Goal: Information Seeking & Learning: Learn about a topic

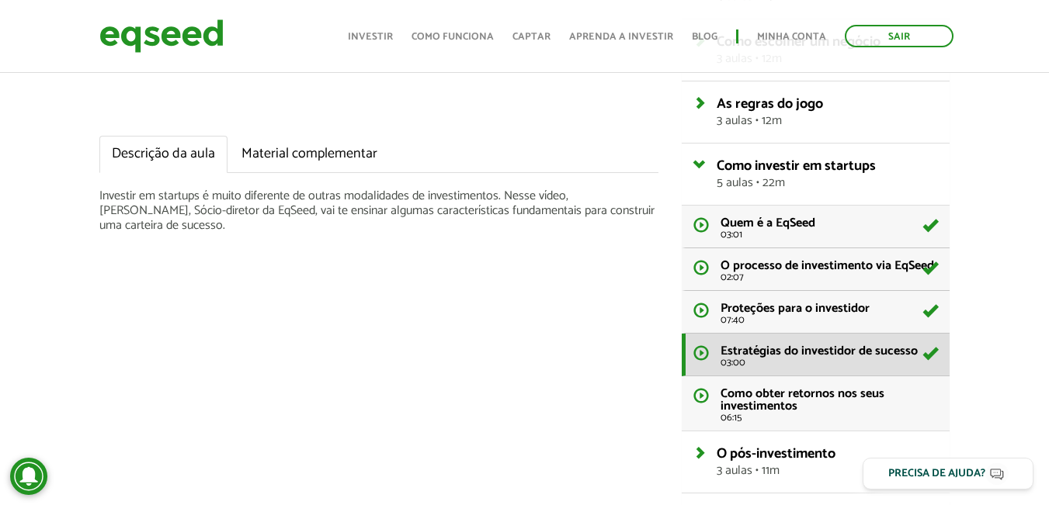
scroll to position [414, 0]
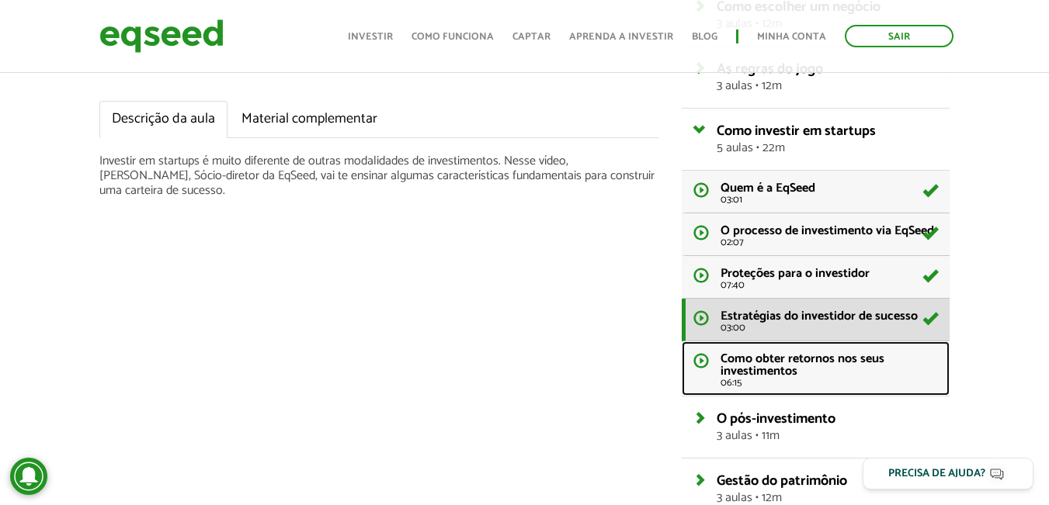
click at [794, 366] on span "Como obter retornos nos seus investimentos" at bounding box center [802, 364] width 164 height 33
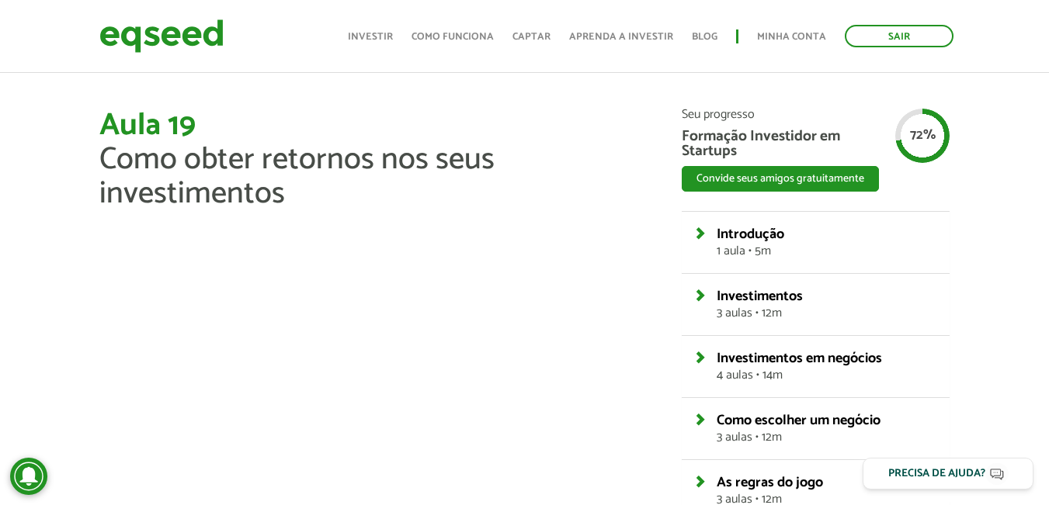
scroll to position [273, 0]
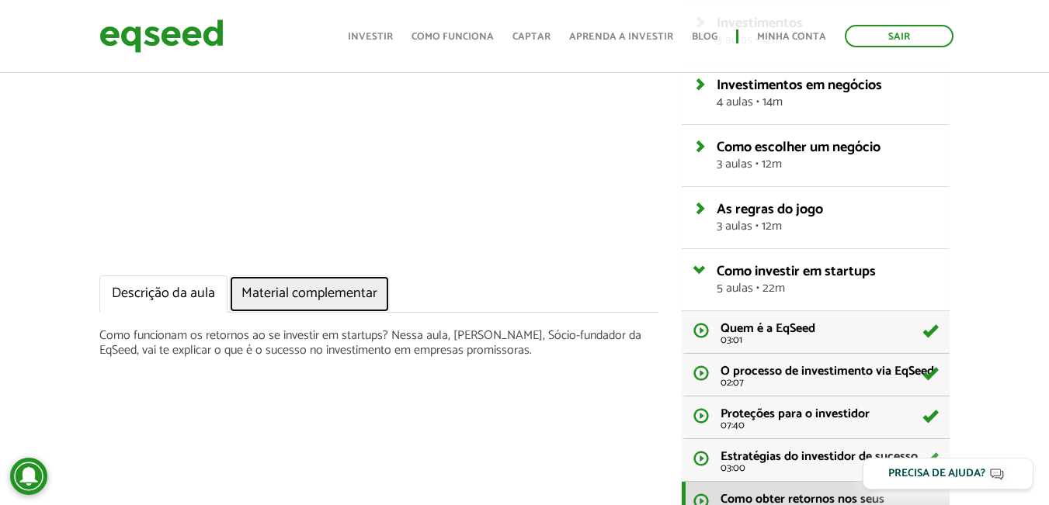
click at [340, 290] on link "Material complementar" at bounding box center [309, 294] width 161 height 37
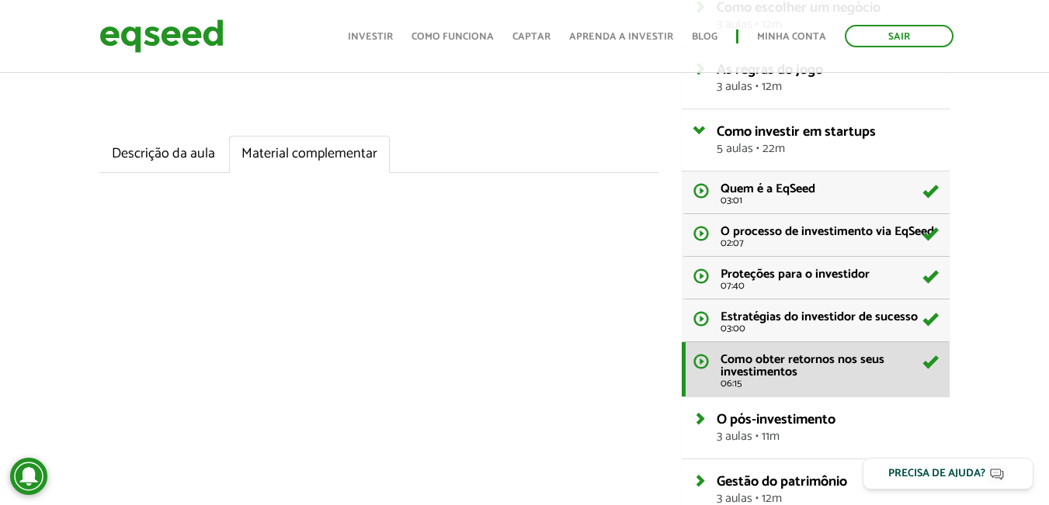
scroll to position [414, 0]
click at [767, 424] on span "O pós-investimento" at bounding box center [775, 418] width 119 height 23
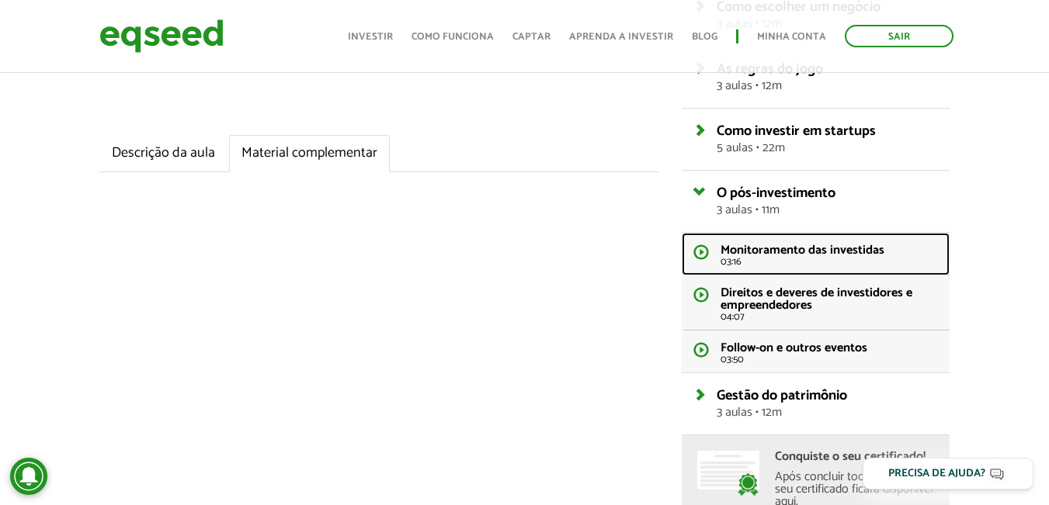
click at [764, 248] on span "Monitoramento das investidas" at bounding box center [802, 250] width 164 height 21
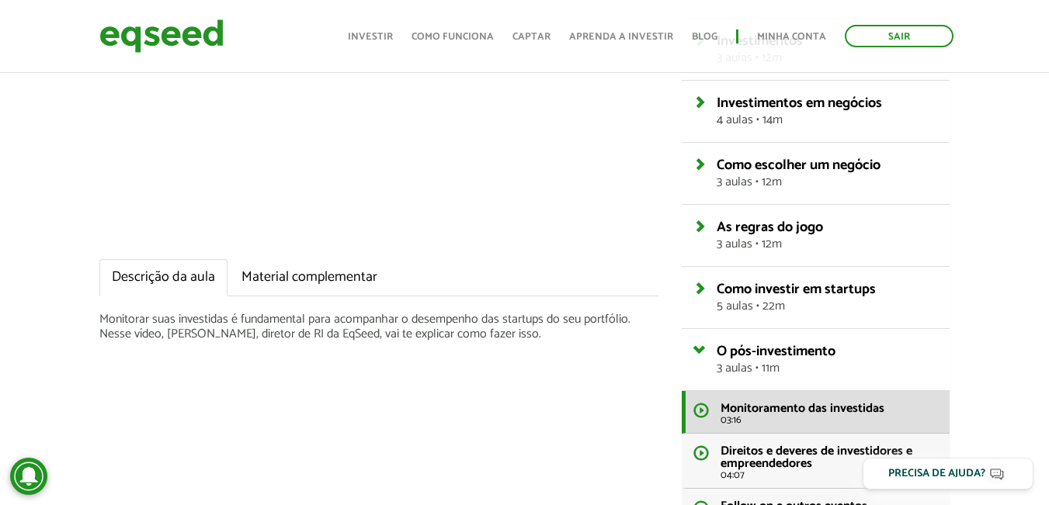
scroll to position [207, 0]
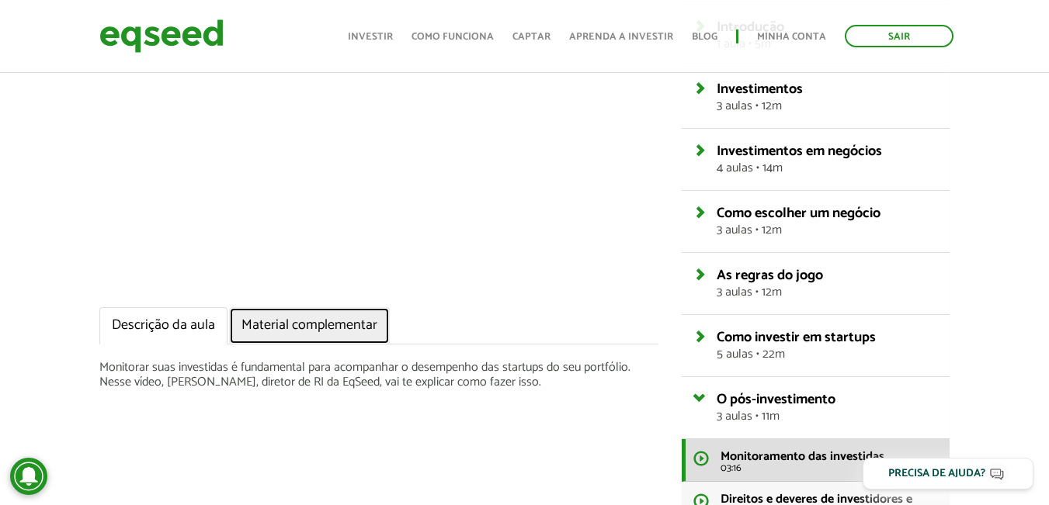
click at [328, 325] on link "Material complementar" at bounding box center [309, 325] width 161 height 37
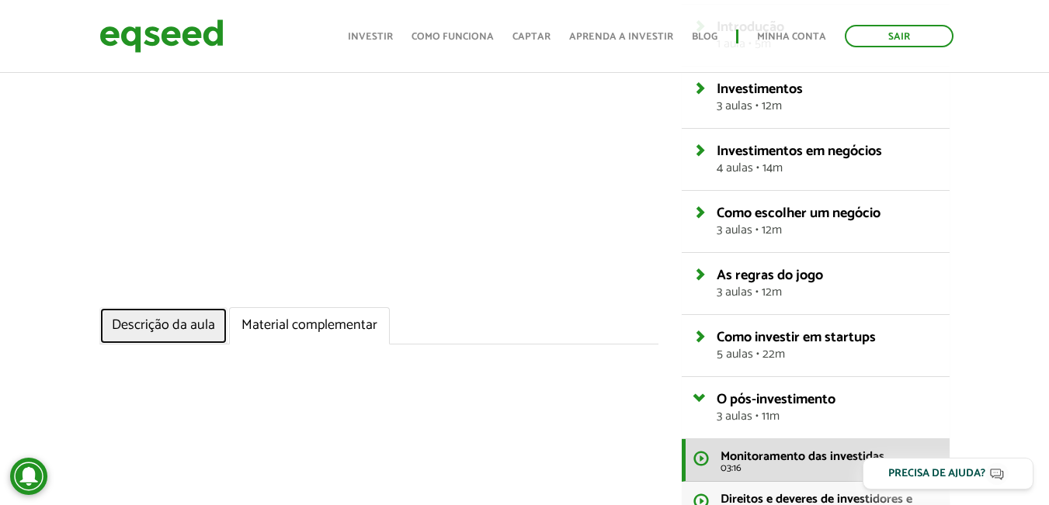
click at [175, 329] on link "Descrição da aula" at bounding box center [163, 325] width 128 height 37
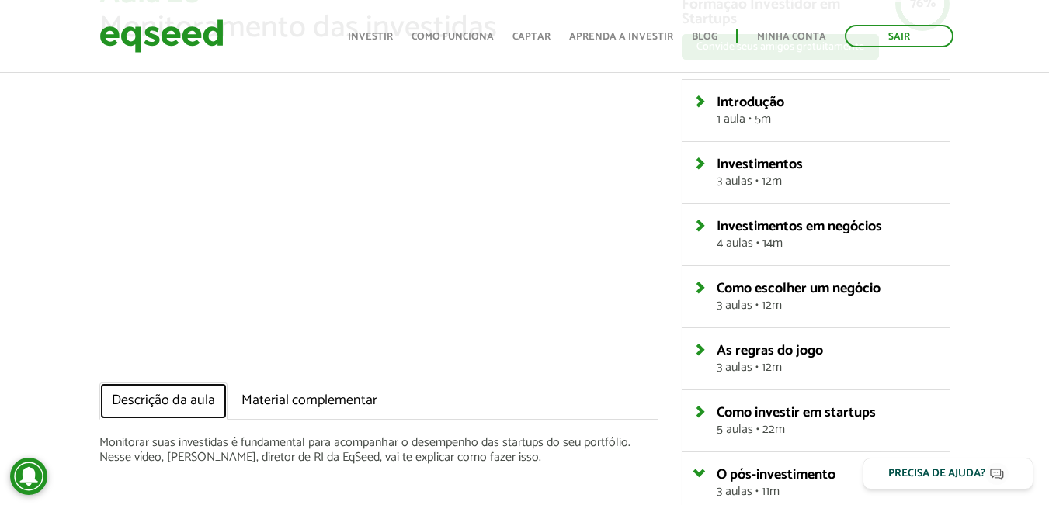
scroll to position [103, 0]
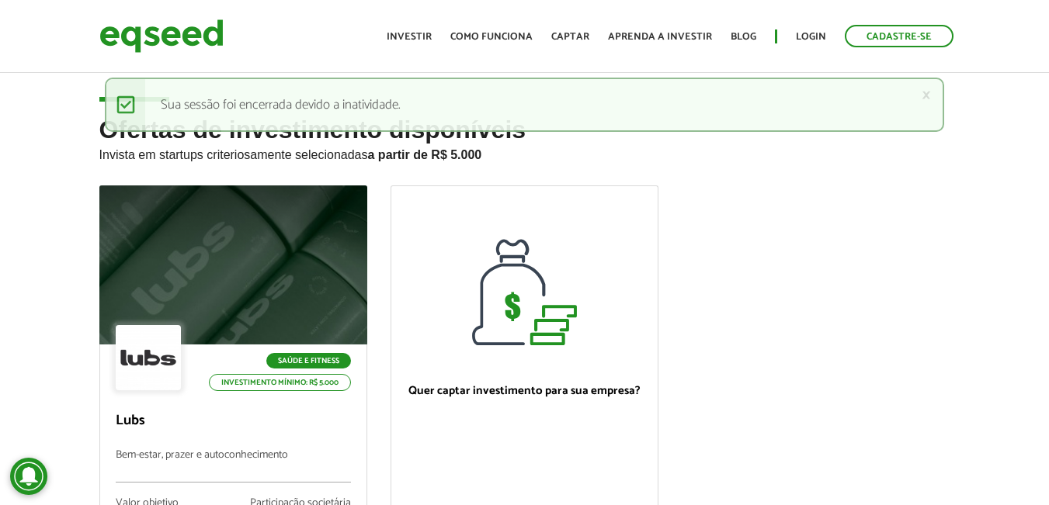
click at [707, 116] on div "× Mensagem de status Sua sessão foi encerrada devido a inatividade." at bounding box center [524, 105] width 839 height 54
click at [924, 89] on link "×" at bounding box center [925, 95] width 9 height 16
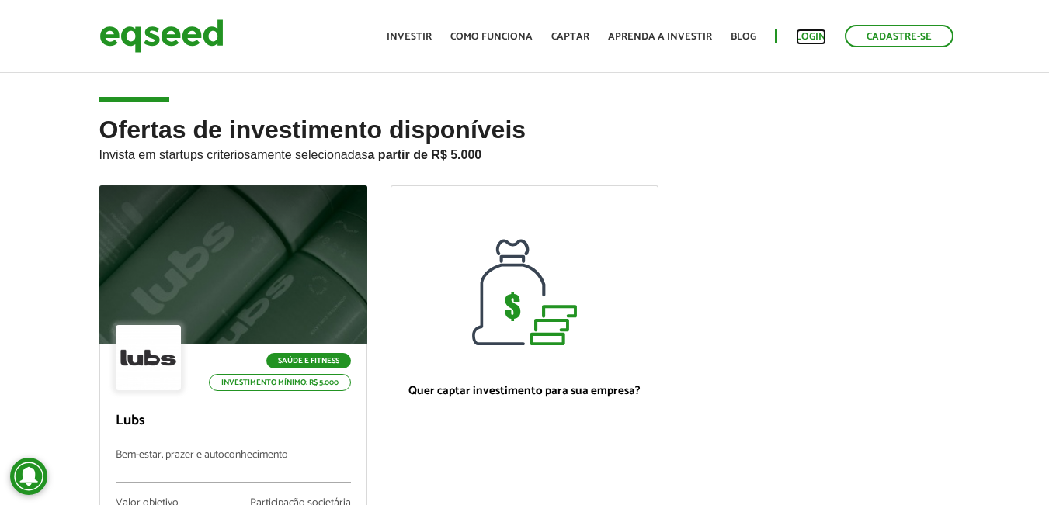
click at [820, 34] on link "Login" at bounding box center [811, 37] width 30 height 10
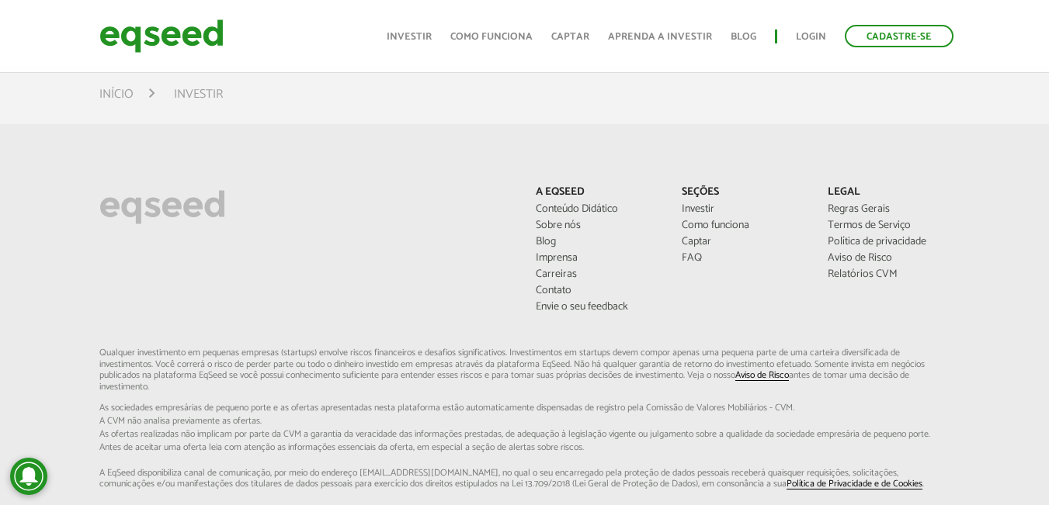
scroll to position [1139, 0]
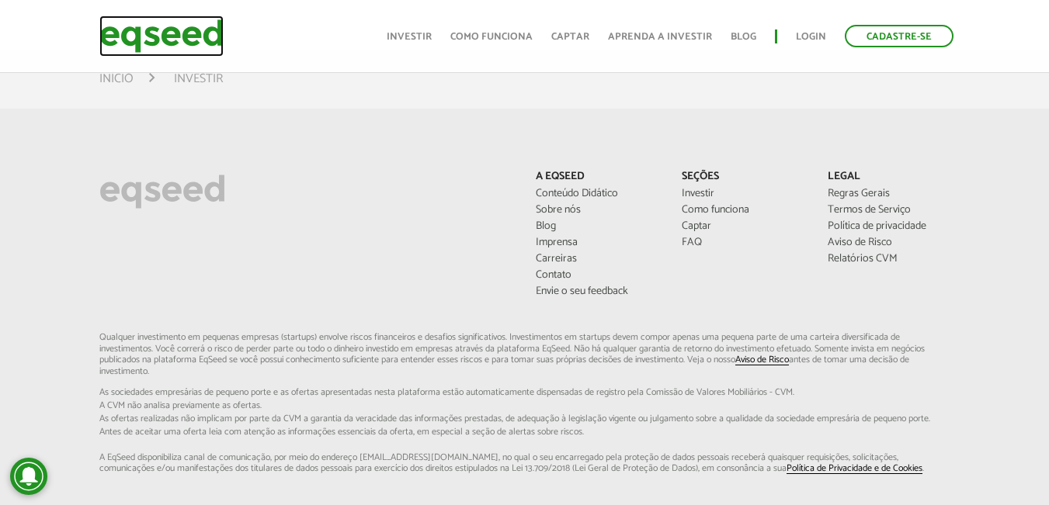
click at [203, 35] on img at bounding box center [161, 36] width 124 height 41
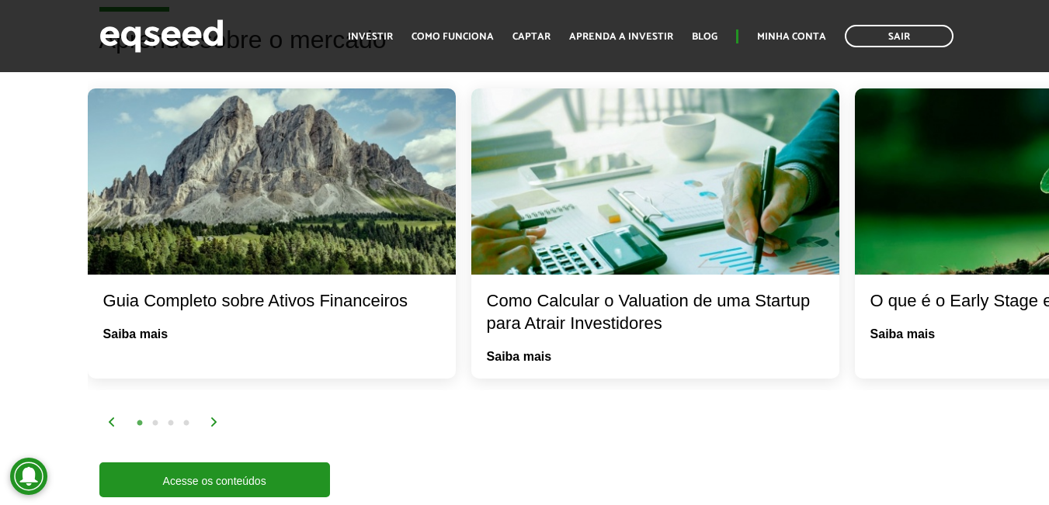
scroll to position [3001, 0]
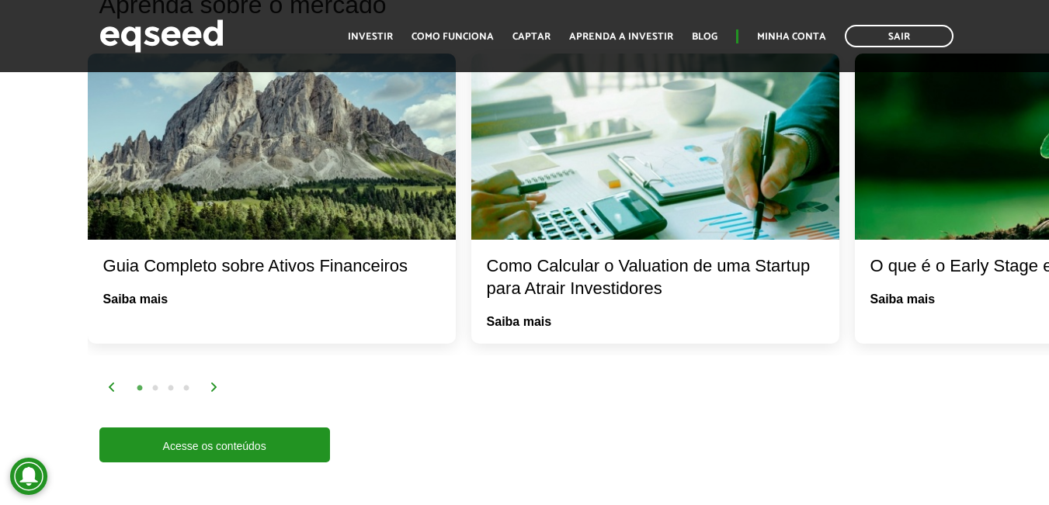
click at [212, 390] on img at bounding box center [214, 387] width 9 height 9
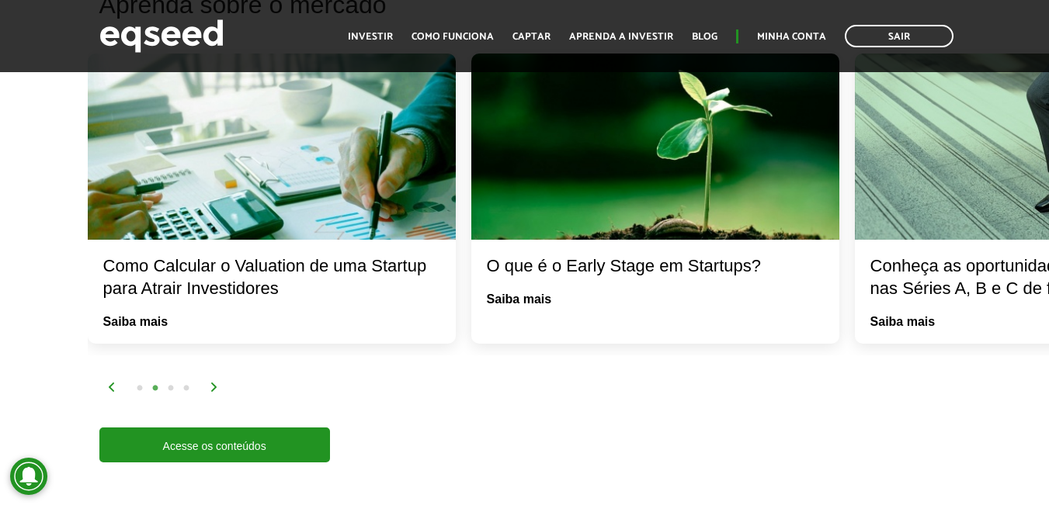
click at [212, 390] on img at bounding box center [214, 387] width 9 height 9
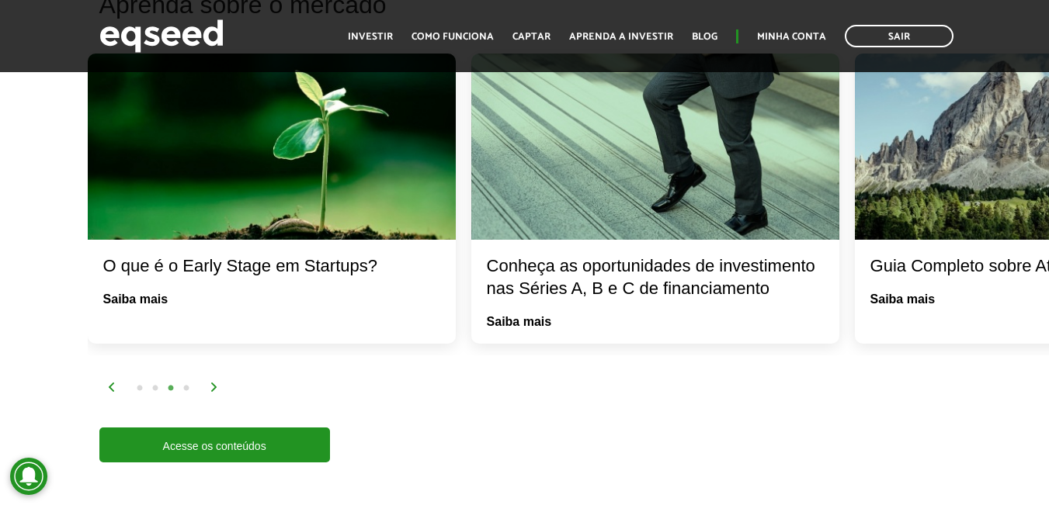
click at [212, 390] on img at bounding box center [214, 387] width 9 height 9
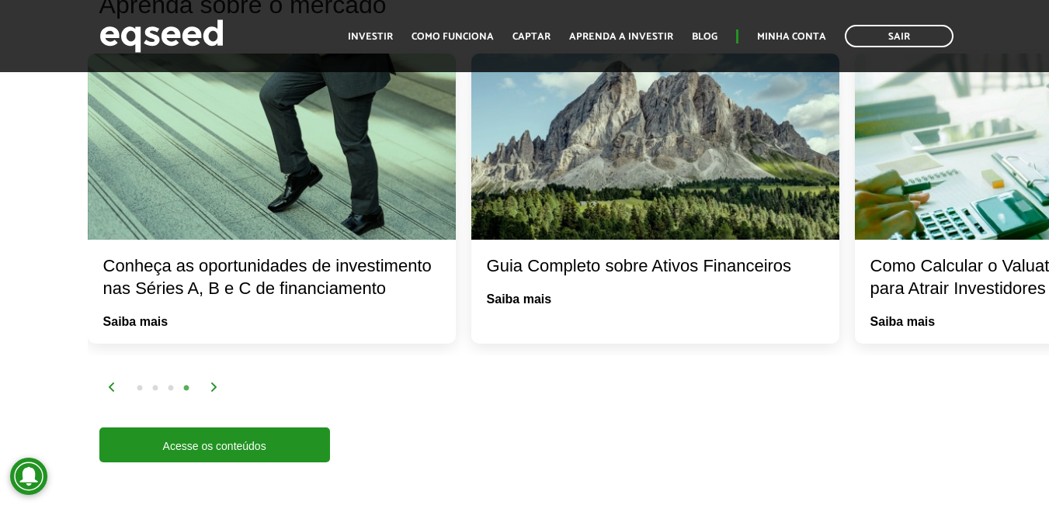
click at [212, 390] on img at bounding box center [214, 387] width 9 height 9
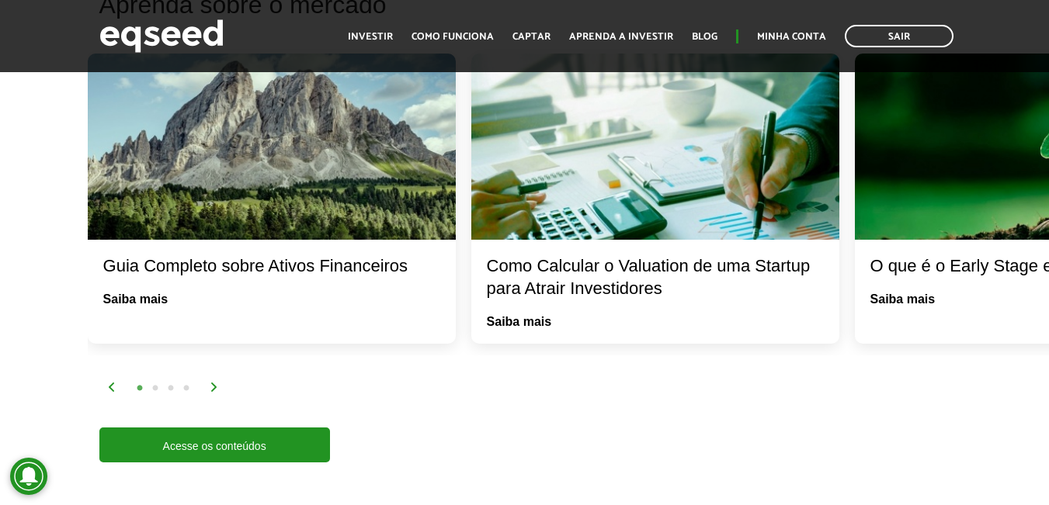
click at [212, 390] on img at bounding box center [214, 387] width 9 height 9
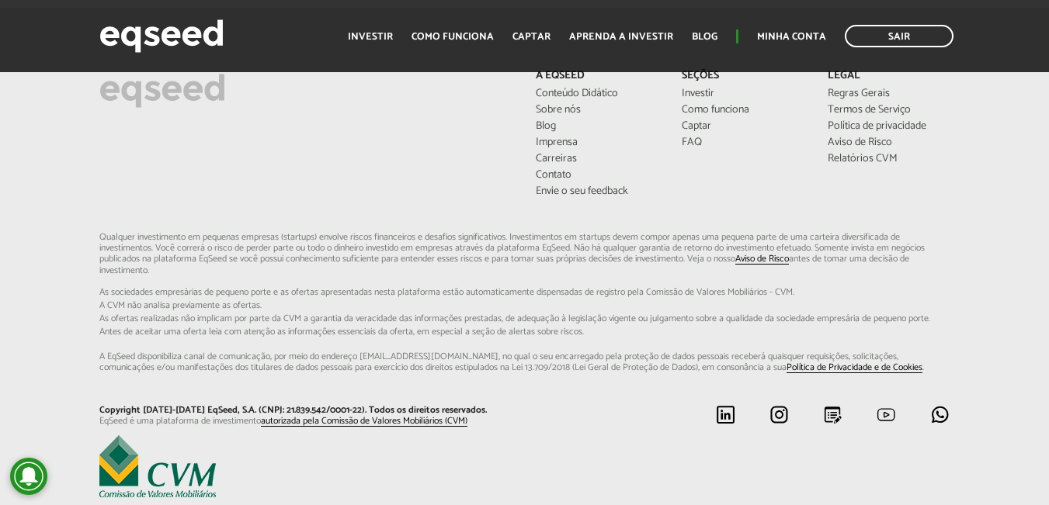
scroll to position [4373, 0]
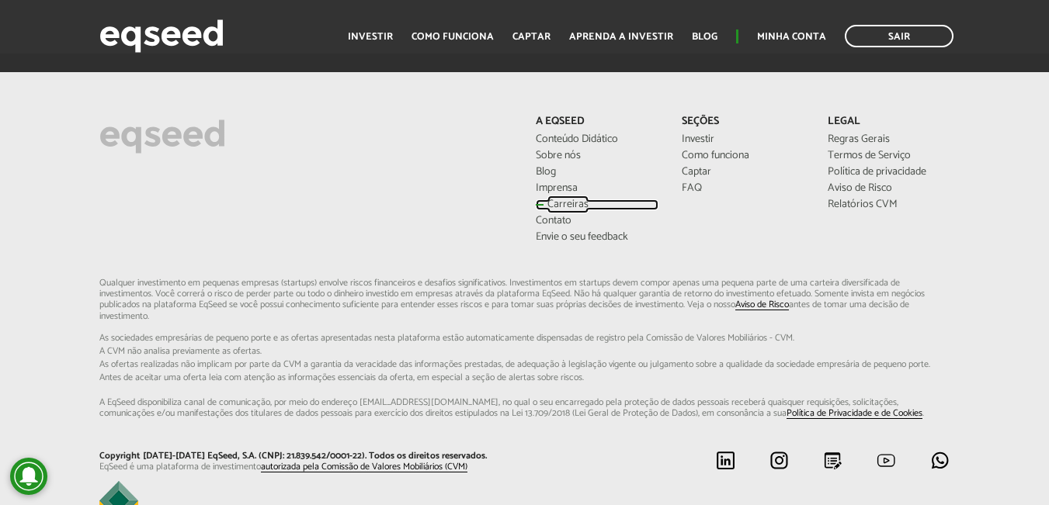
click at [564, 199] on link "Carreiras" at bounding box center [597, 204] width 123 height 11
click at [696, 134] on link "Investir" at bounding box center [742, 139] width 123 height 11
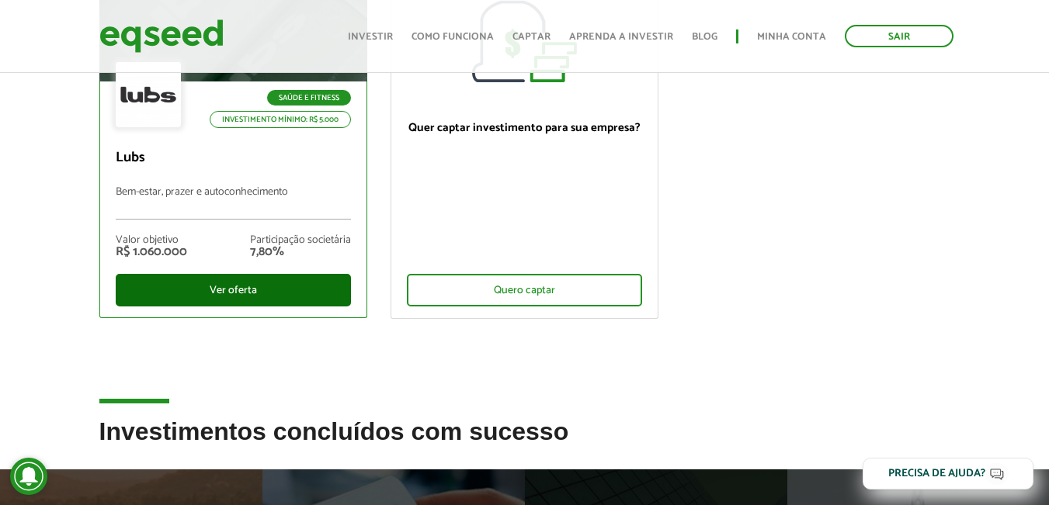
scroll to position [310, 0]
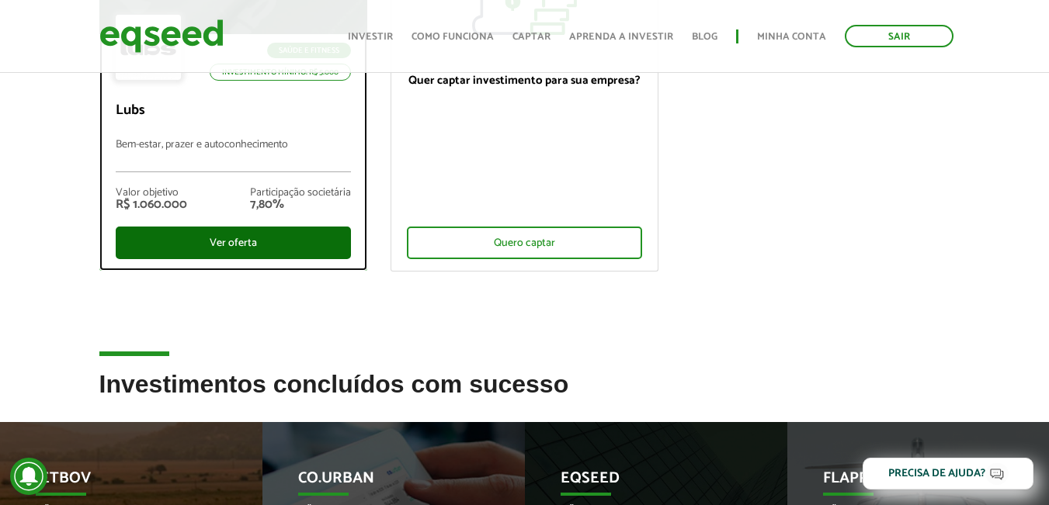
click at [255, 237] on div "Ver oferta" at bounding box center [233, 243] width 235 height 33
